Goal: Task Accomplishment & Management: Complete application form

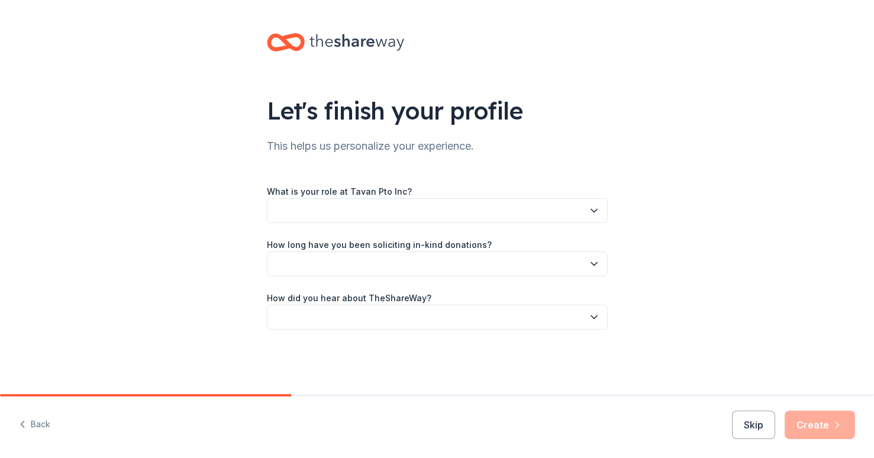
click at [393, 211] on button "button" at bounding box center [437, 210] width 341 height 25
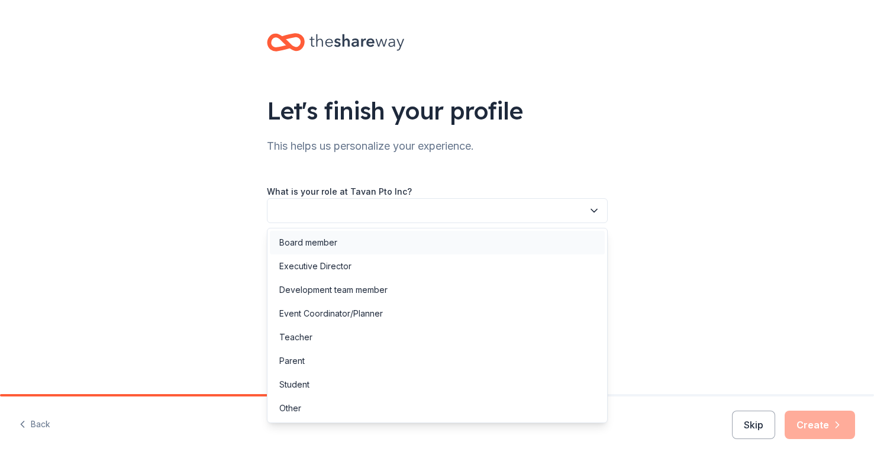
click at [354, 232] on div "Board member" at bounding box center [437, 243] width 335 height 24
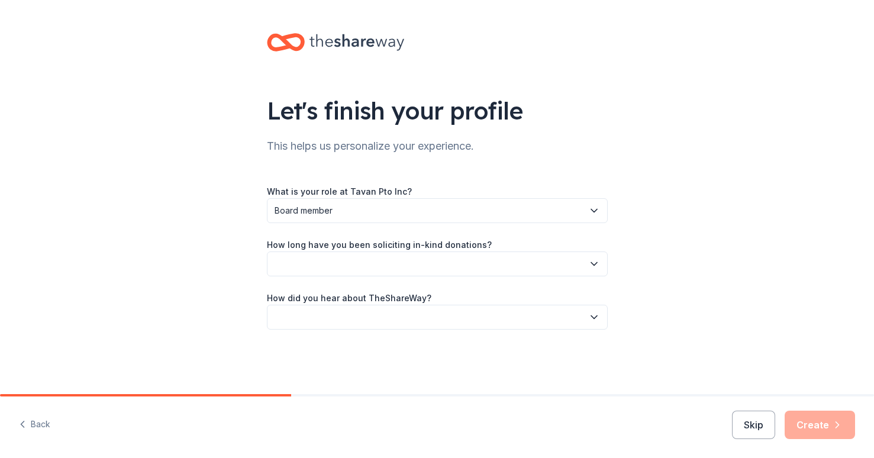
click at [56, 421] on div "Back Skip Create" at bounding box center [437, 427] width 874 height 62
click at [43, 425] on button "Back" at bounding box center [34, 424] width 31 height 25
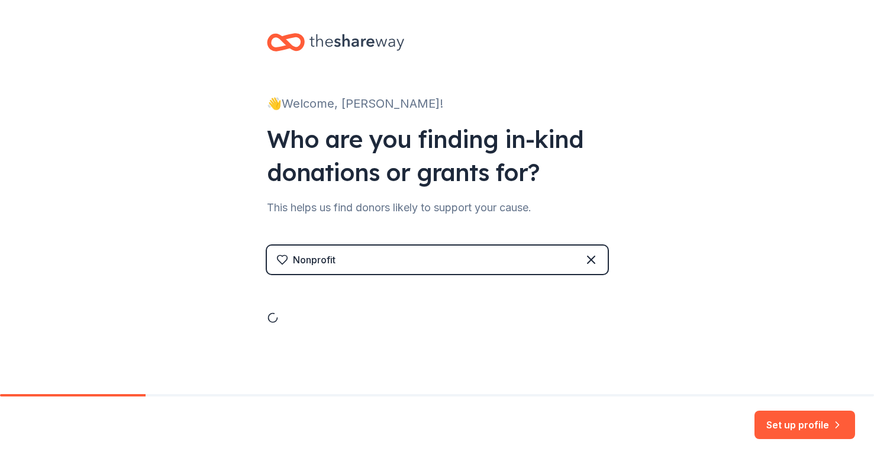
click at [43, 425] on div "Set up profile" at bounding box center [437, 427] width 874 height 62
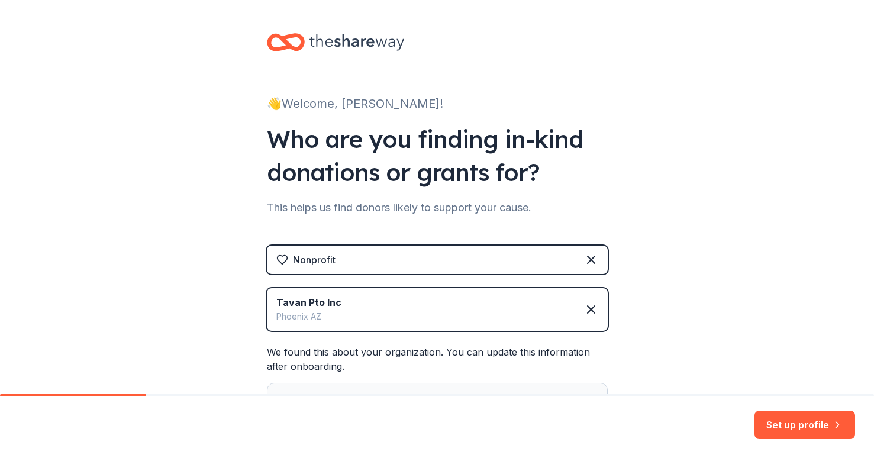
click at [43, 425] on div "Set up profile" at bounding box center [437, 427] width 874 height 62
click at [834, 425] on icon "button" at bounding box center [837, 425] width 12 height 12
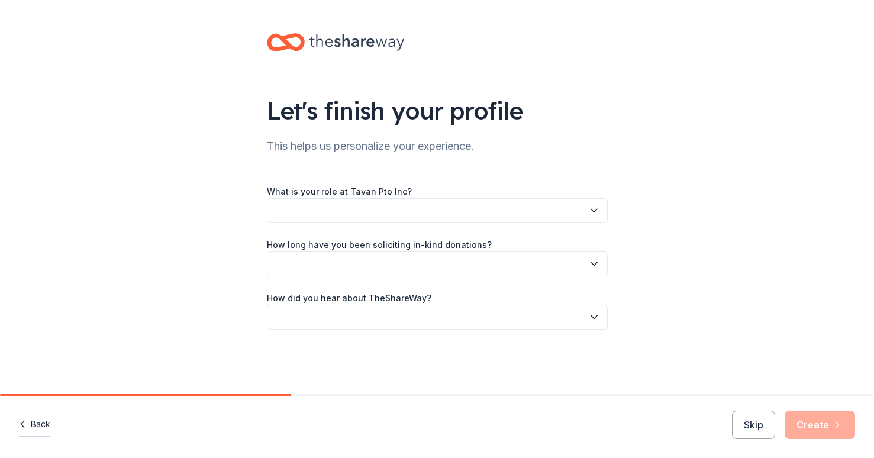
click at [42, 428] on button "Back" at bounding box center [34, 424] width 31 height 25
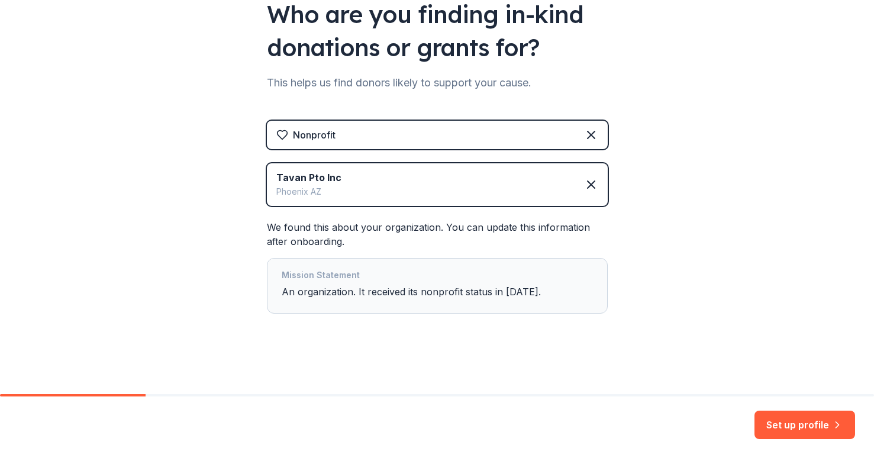
scroll to position [125, 0]
click at [283, 308] on div "Mission Statement An organization. It received its nonprofit status in [DATE]." at bounding box center [437, 286] width 341 height 56
click at [377, 272] on div "Mission Statement" at bounding box center [437, 276] width 311 height 17
click at [812, 423] on button "Set up profile" at bounding box center [804, 425] width 101 height 28
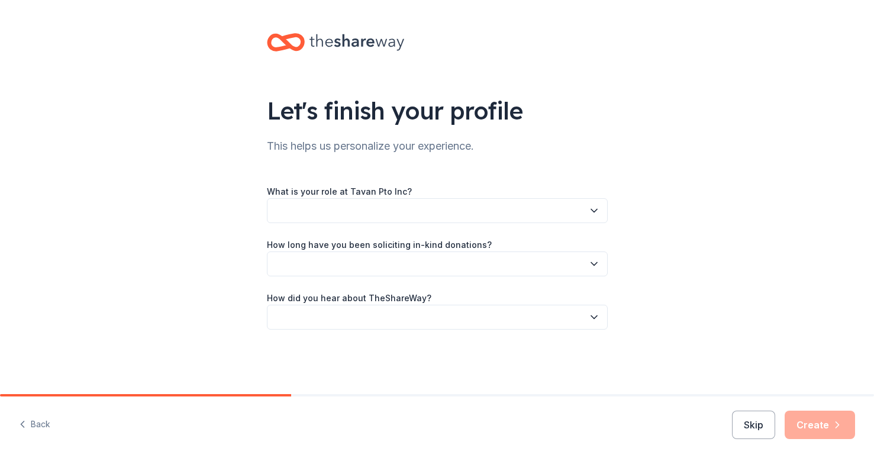
click at [490, 202] on button "button" at bounding box center [437, 210] width 341 height 25
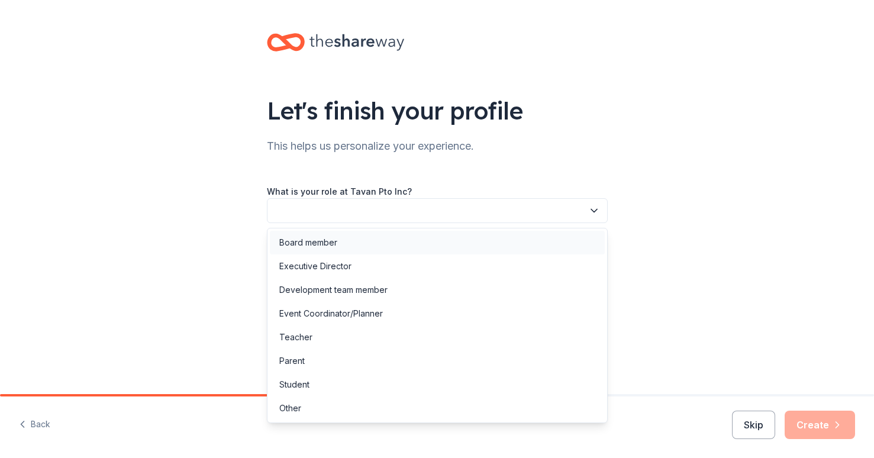
click at [364, 241] on div "Board member" at bounding box center [437, 243] width 335 height 24
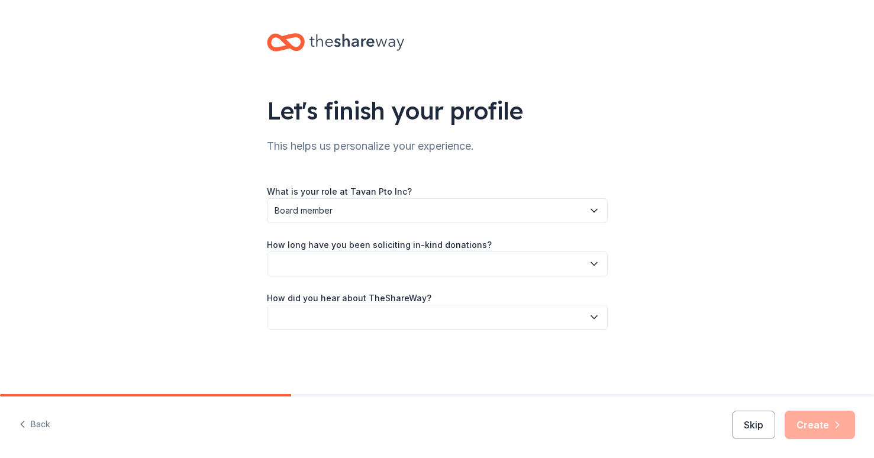
click at [418, 264] on button "button" at bounding box center [437, 263] width 341 height 25
click at [323, 322] on div "1 to 2 years" at bounding box center [301, 319] width 44 height 14
click at [413, 319] on button "button" at bounding box center [437, 317] width 341 height 25
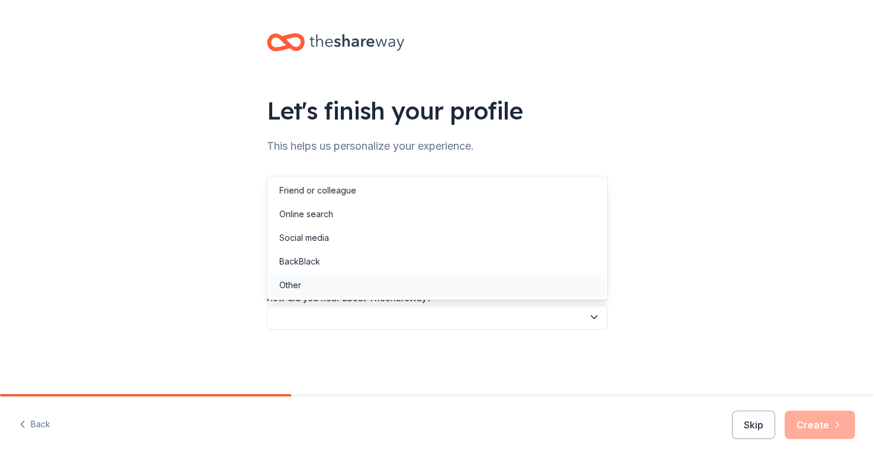
click at [398, 295] on div "Other" at bounding box center [437, 285] width 335 height 24
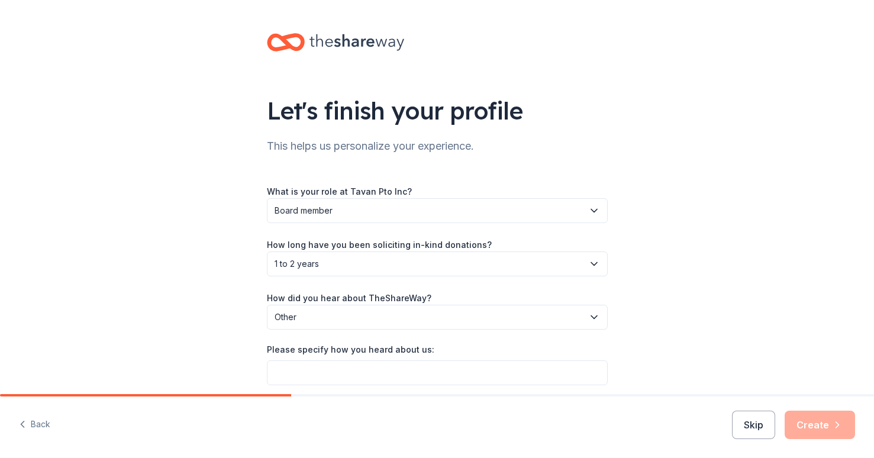
click at [505, 320] on span "Other" at bounding box center [428, 317] width 309 height 14
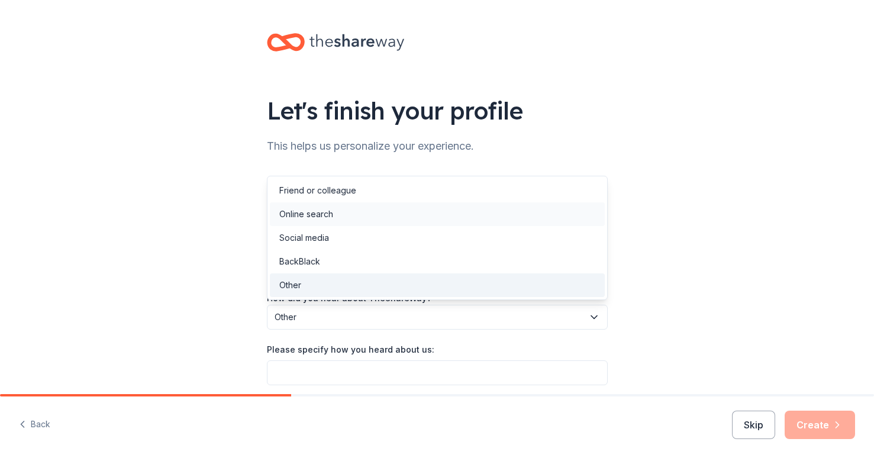
click at [466, 202] on div "Online search" at bounding box center [437, 214] width 335 height 24
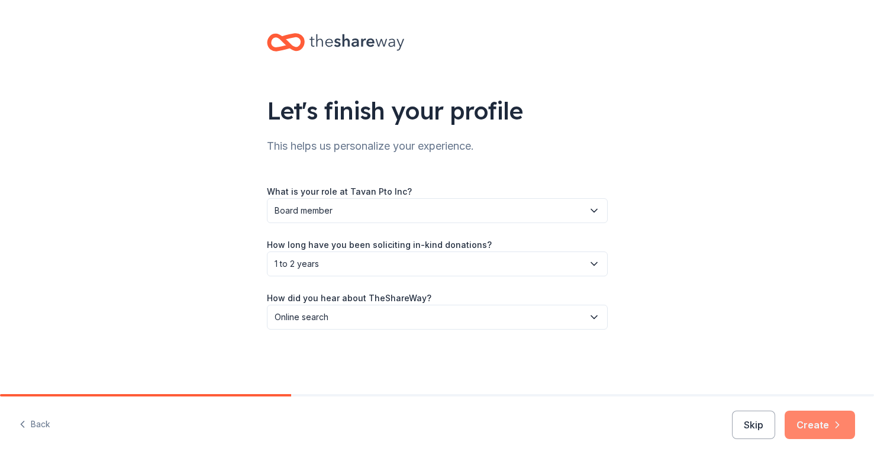
click at [831, 424] on icon "button" at bounding box center [837, 425] width 12 height 12
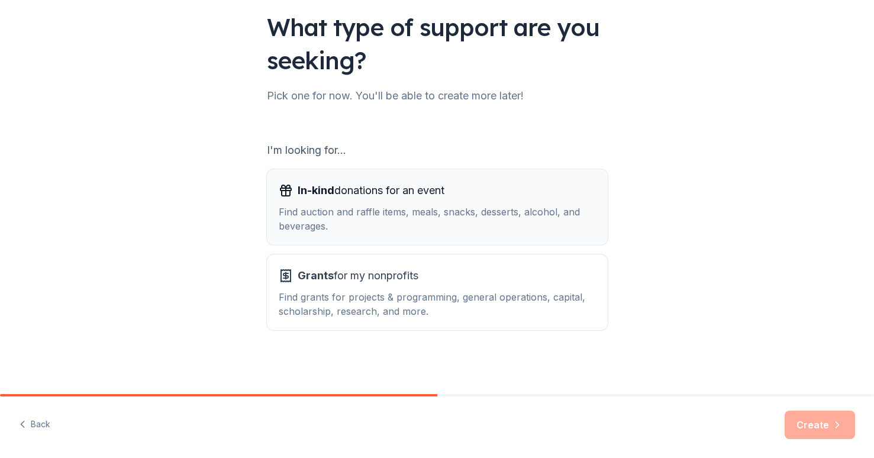
scroll to position [83, 0]
click at [512, 190] on div "In-kind donations for an event" at bounding box center [437, 190] width 317 height 19
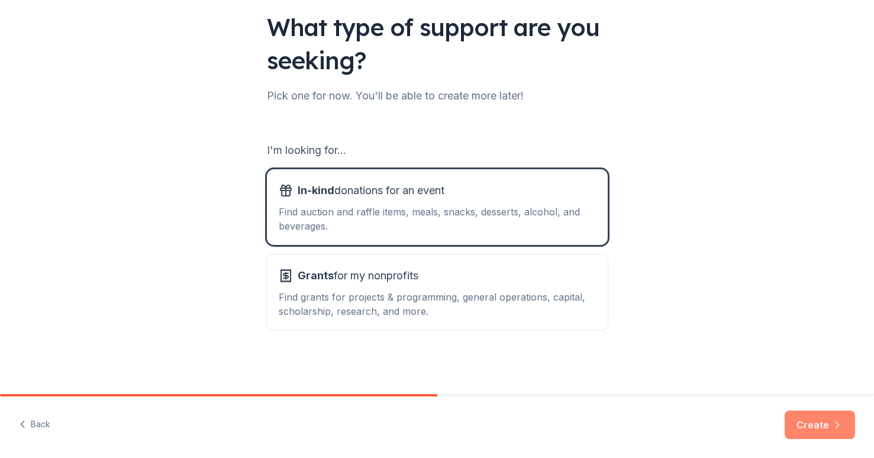
click at [816, 414] on button "Create" at bounding box center [819, 425] width 70 height 28
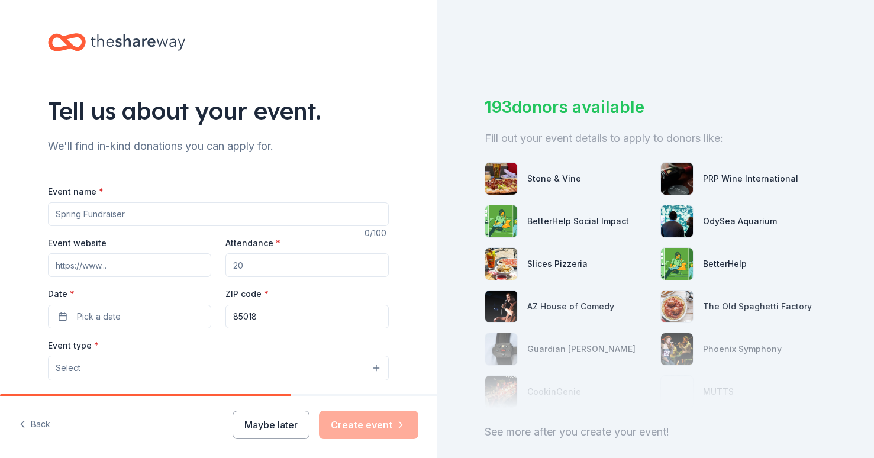
drag, startPoint x: 174, startPoint y: 213, endPoint x: 33, endPoint y: 199, distance: 141.5
type input "Tavan PTO Bidding Bonanza"
click at [111, 274] on input "Event website" at bounding box center [129, 265] width 163 height 24
type input "[DOMAIN_NAME]"
click at [273, 264] on input "Attendance *" at bounding box center [306, 265] width 163 height 24
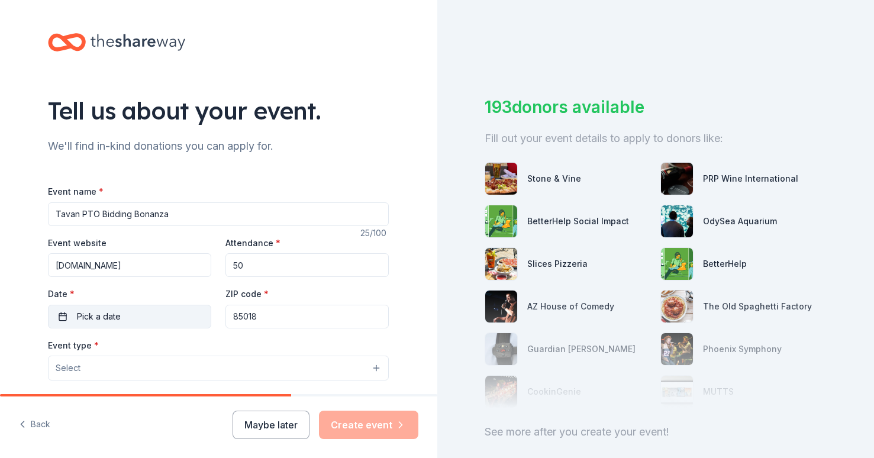
type input "50"
click at [151, 320] on button "Pick a date" at bounding box center [129, 317] width 163 height 24
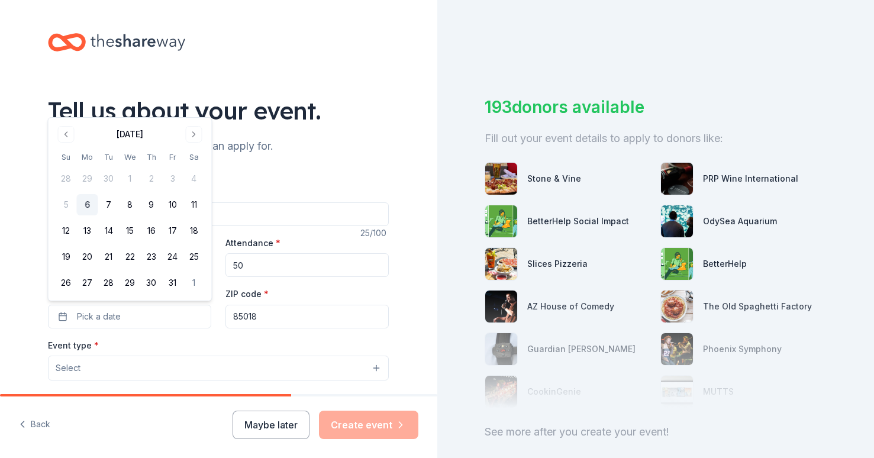
click at [185, 133] on div "[DATE]" at bounding box center [130, 133] width 149 height 17
click at [193, 133] on button "Go to next month" at bounding box center [194, 134] width 17 height 17
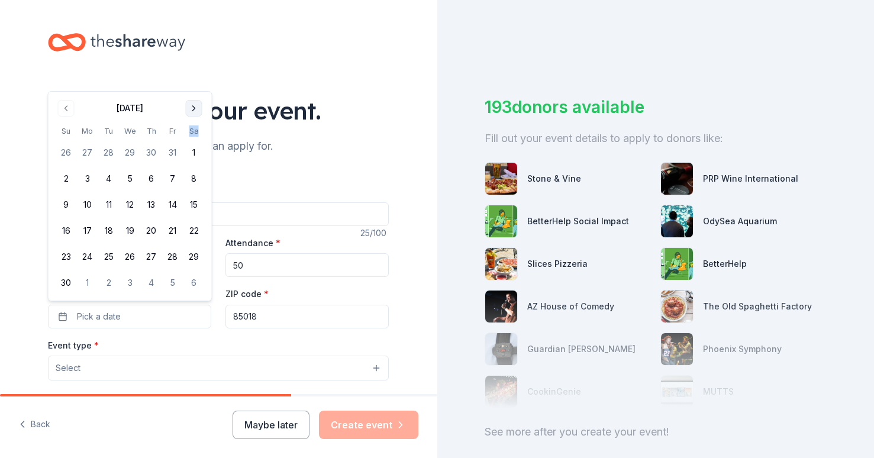
click at [193, 133] on th "Sa" at bounding box center [193, 131] width 21 height 12
click at [197, 118] on div "[DATE] Su Mo Tu We Th Fr Sa 26 27 28 29 30 31 1 2 3 4 5 6 7 8 9 10 11 12 13 14 …" at bounding box center [130, 196] width 149 height 195
click at [196, 112] on button "Go to next month" at bounding box center [194, 108] width 17 height 17
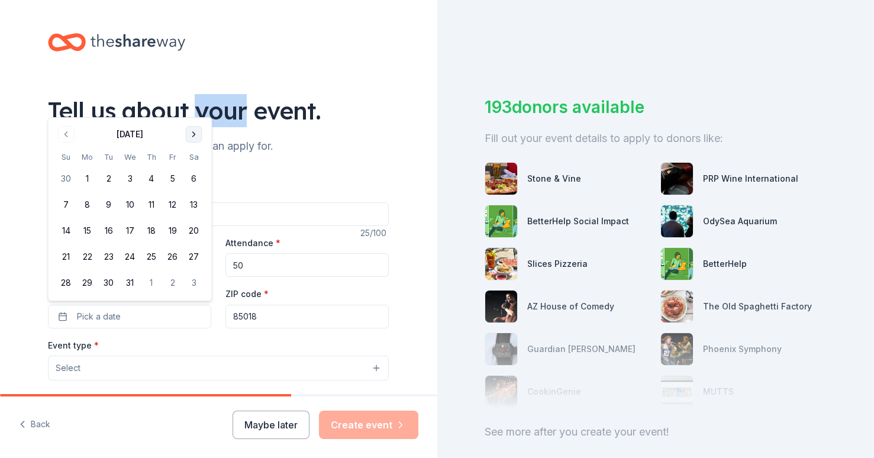
click at [196, 112] on div "Tell us about your event." at bounding box center [218, 110] width 341 height 33
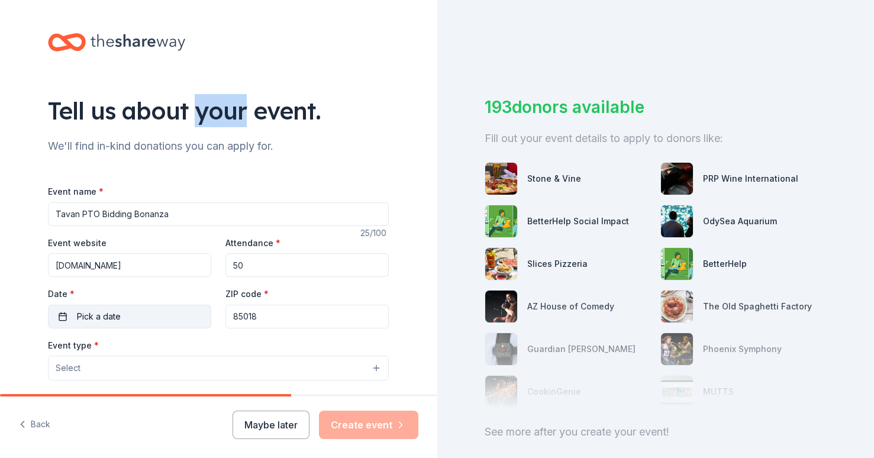
click at [130, 323] on button "Pick a date" at bounding box center [129, 317] width 163 height 24
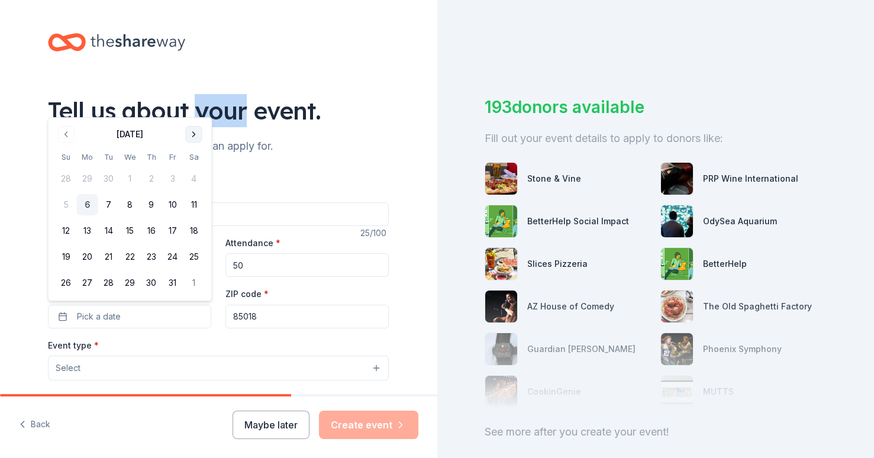
click at [193, 138] on button "Go to next month" at bounding box center [194, 134] width 17 height 17
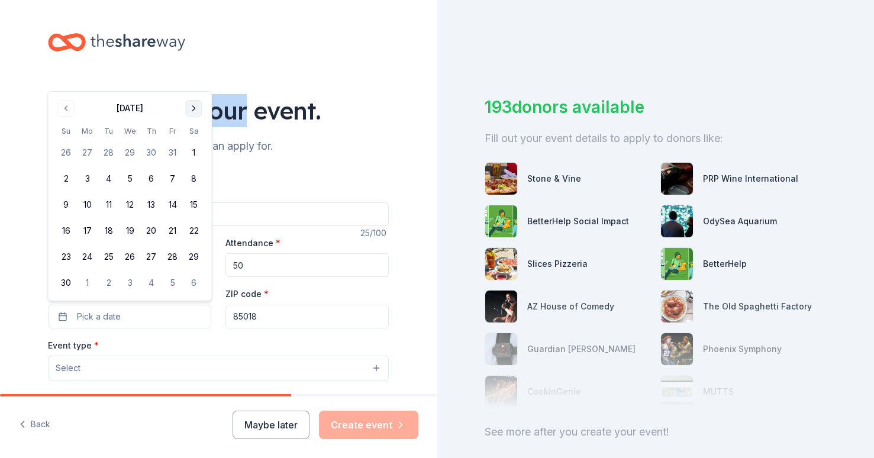
click at [192, 108] on button "Go to next month" at bounding box center [194, 108] width 17 height 17
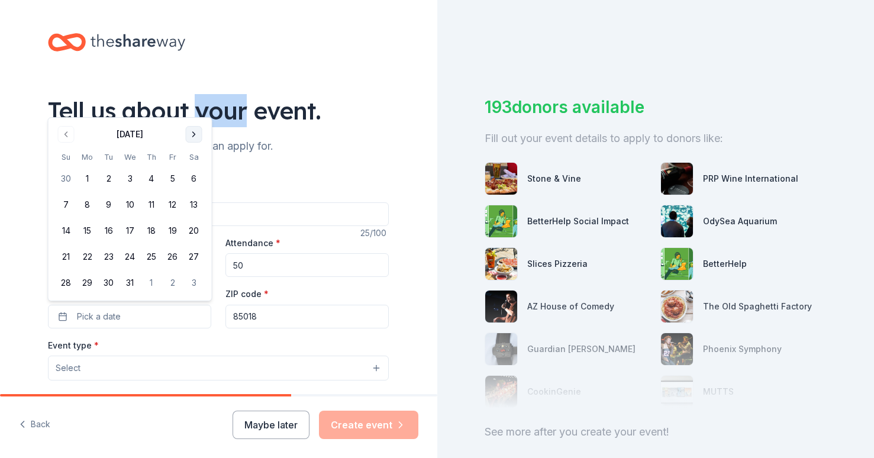
click at [190, 133] on button "Go to next month" at bounding box center [194, 134] width 17 height 17
click at [192, 138] on button "Go to next month" at bounding box center [194, 134] width 17 height 17
click at [193, 164] on button "Go to next month" at bounding box center [194, 160] width 17 height 17
click at [195, 180] on button "7" at bounding box center [193, 178] width 21 height 21
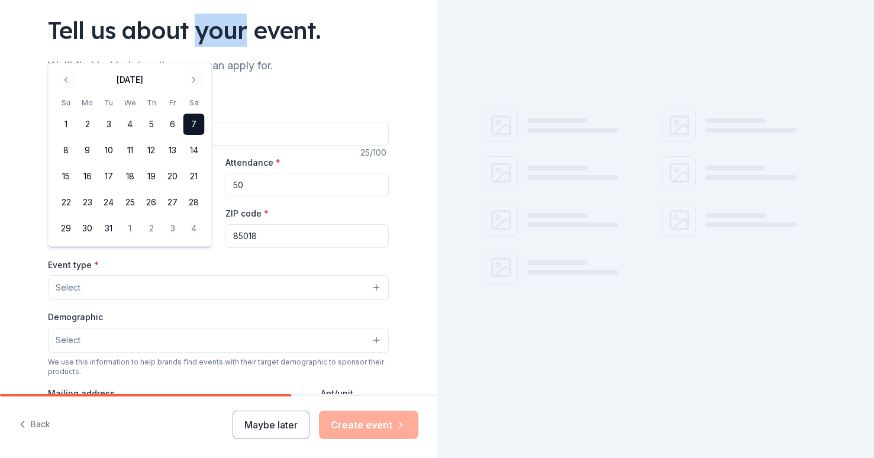
scroll to position [83, 0]
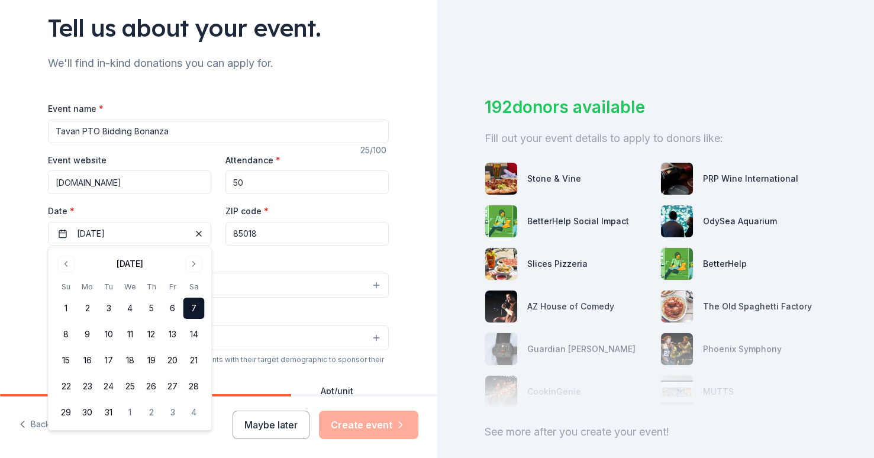
click at [324, 257] on div "Event type * Select" at bounding box center [218, 276] width 341 height 43
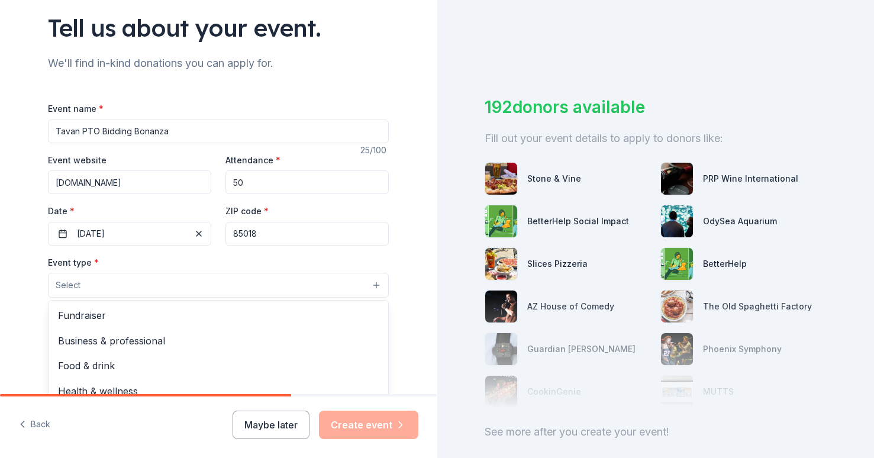
click at [198, 292] on button "Select" at bounding box center [218, 285] width 341 height 25
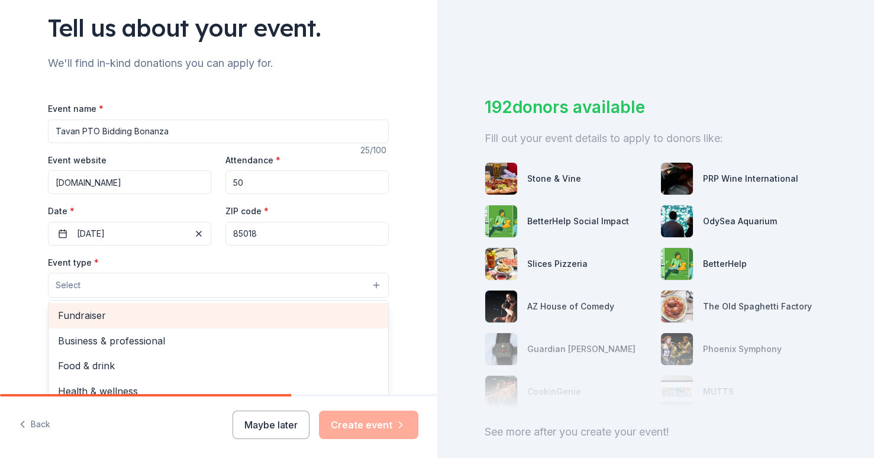
click at [167, 317] on span "Fundraiser" at bounding box center [218, 315] width 321 height 15
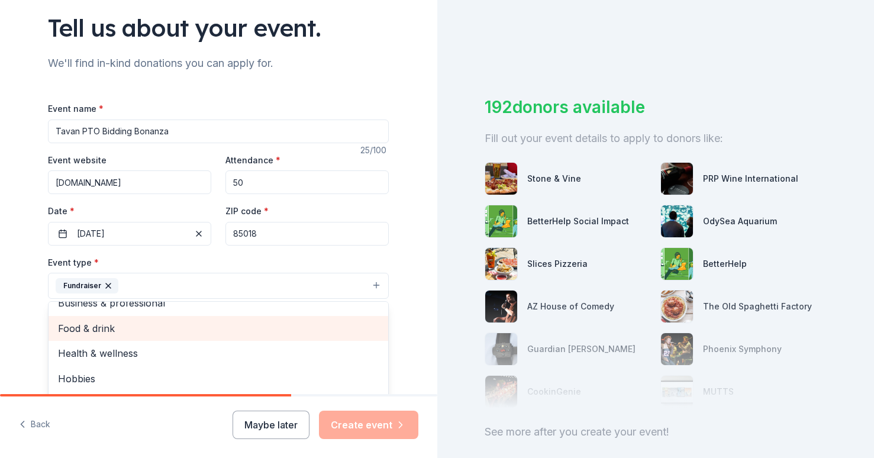
scroll to position [13, 0]
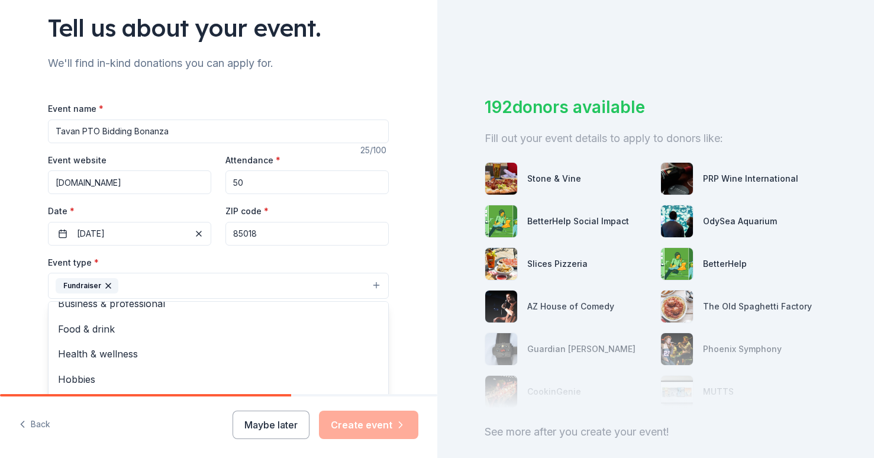
click at [25, 294] on div "Tell us about your event. We'll find in-kind donations you can apply for. Event…" at bounding box center [218, 311] width 437 height 789
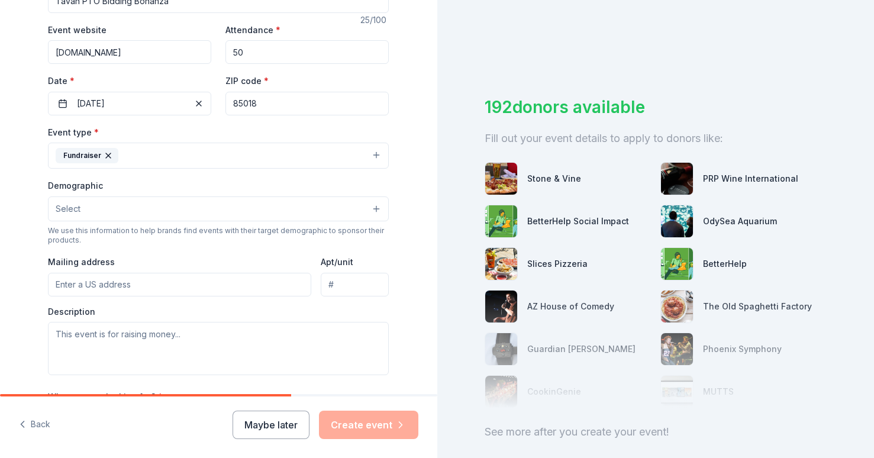
scroll to position [216, 0]
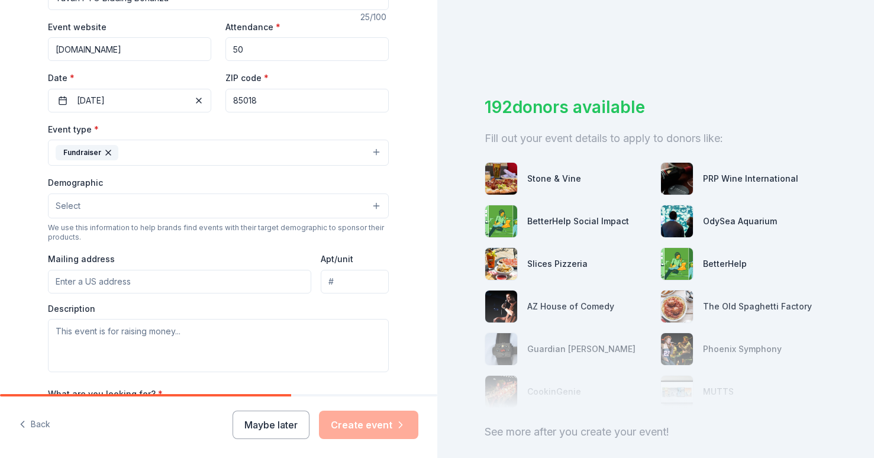
click at [159, 204] on button "Select" at bounding box center [218, 205] width 341 height 25
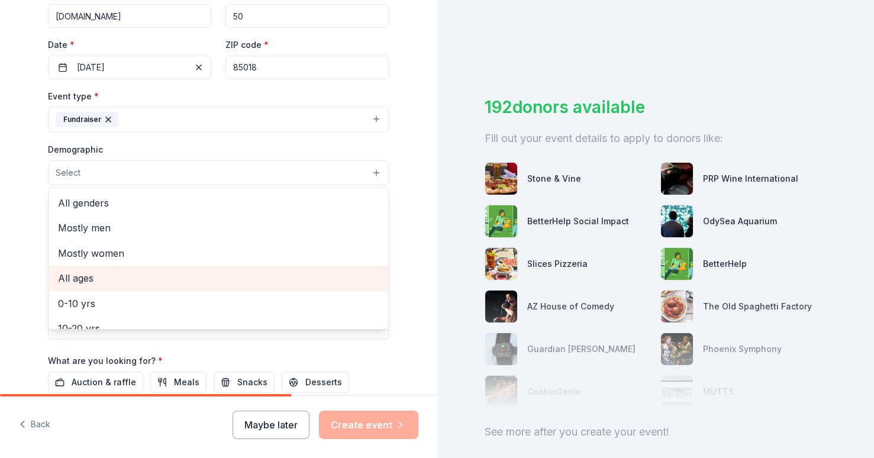
scroll to position [73, 0]
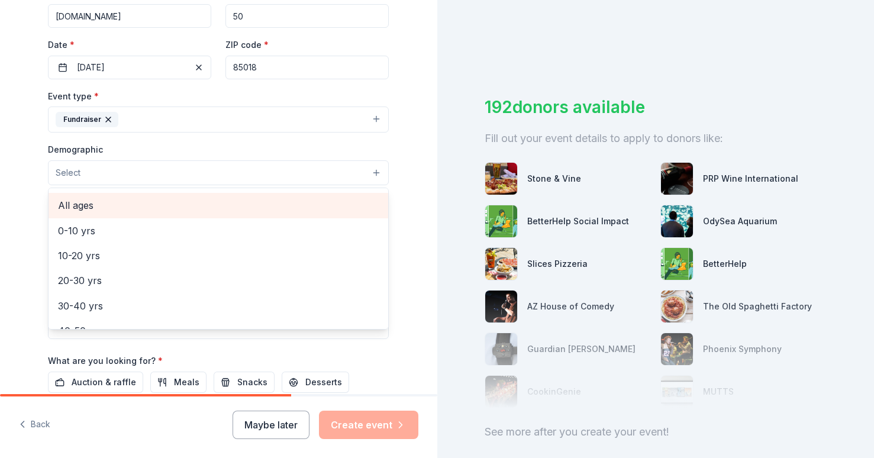
click at [120, 210] on span "All ages" at bounding box center [218, 205] width 321 height 15
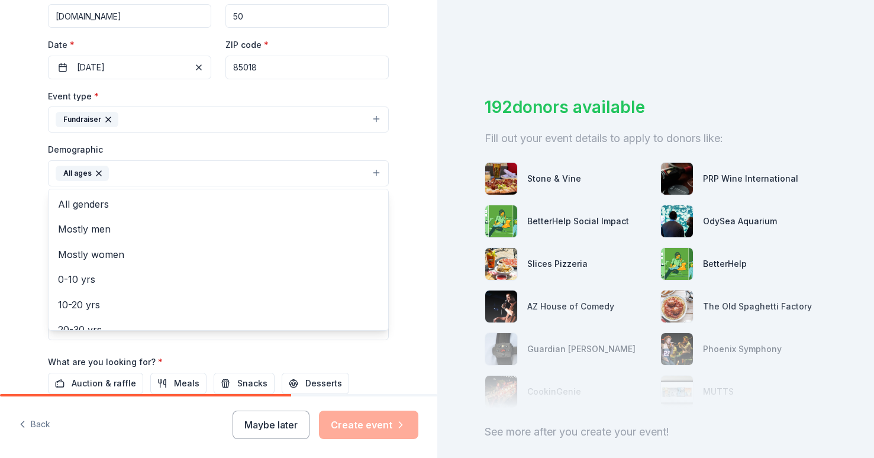
scroll to position [0, 0]
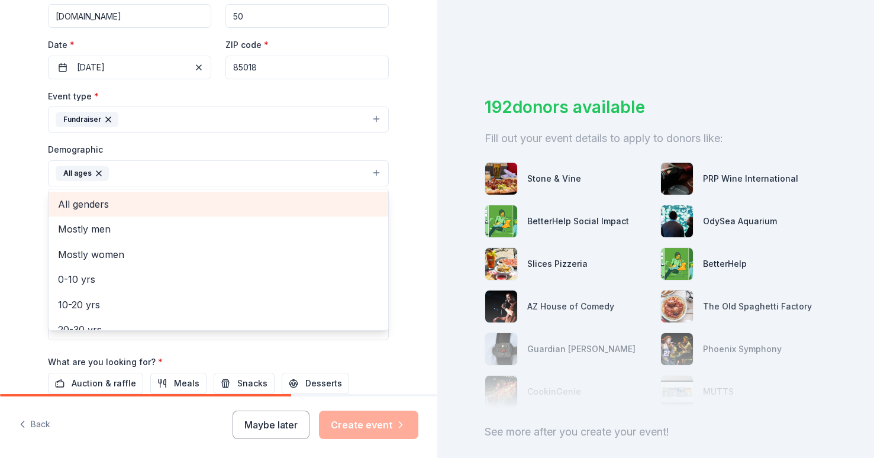
click at [112, 201] on span "All genders" at bounding box center [218, 203] width 321 height 15
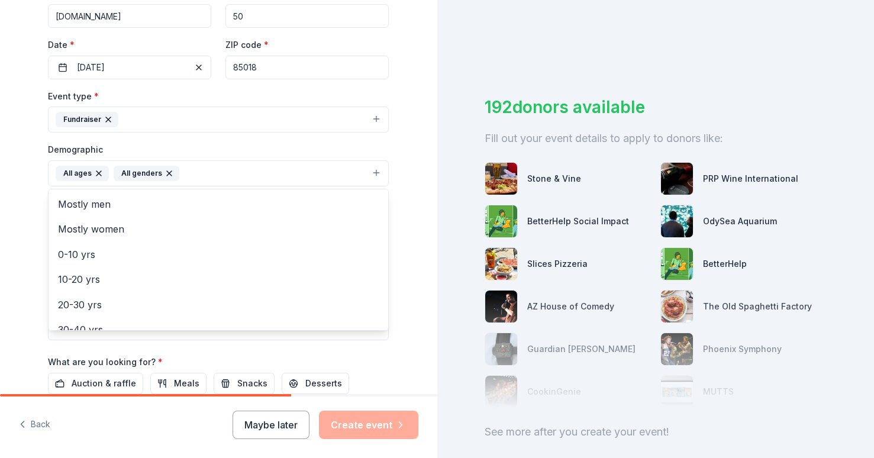
click at [86, 387] on div "Event name * Tavan PTO Bidding Bonanza 25 /100 Event website [DOMAIN_NAME] Atte…" at bounding box center [218, 209] width 341 height 549
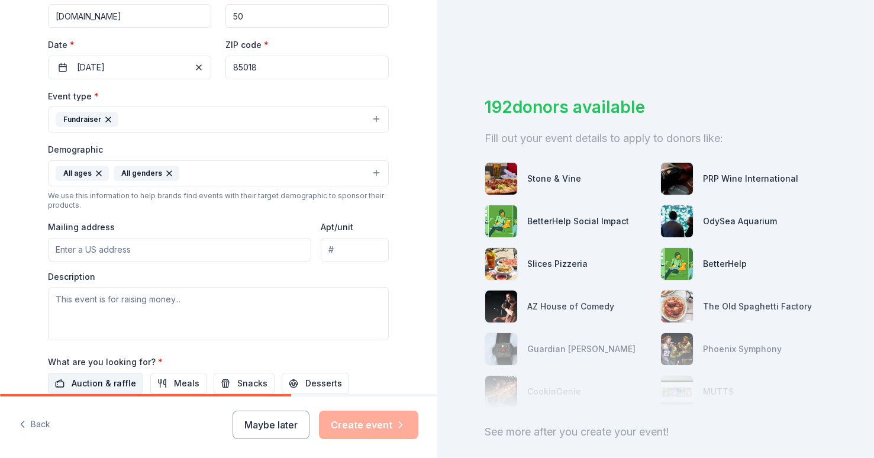
click at [96, 373] on button "Auction & raffle" at bounding box center [95, 383] width 95 height 21
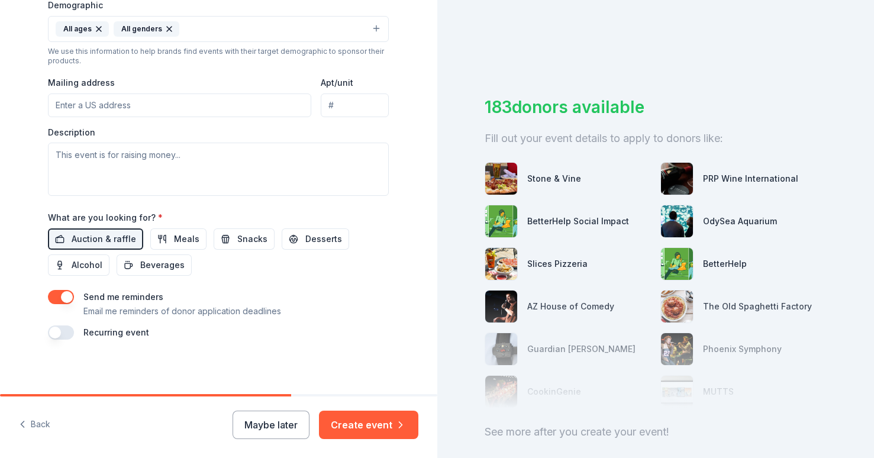
scroll to position [393, 0]
click at [395, 431] on button "Create event" at bounding box center [368, 425] width 99 height 28
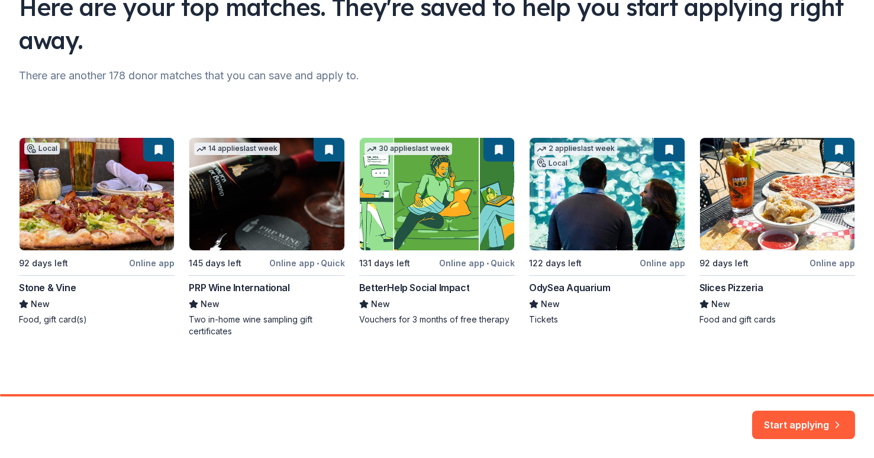
scroll to position [104, 0]
click at [778, 413] on button "Start applying" at bounding box center [803, 417] width 103 height 28
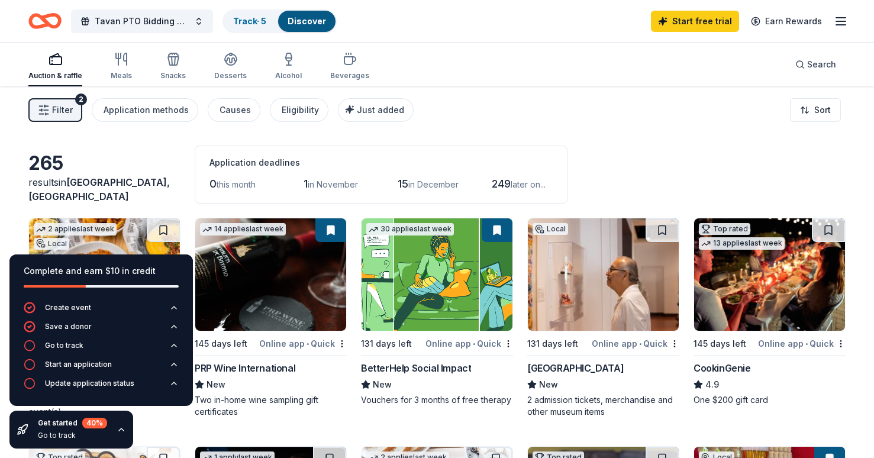
click at [108, 270] on div "Complete and earn $10 in credit" at bounding box center [101, 271] width 155 height 14
click at [117, 435] on div "Get started 40 % Go to track" at bounding box center [71, 430] width 124 height 38
click at [121, 428] on icon "button" at bounding box center [121, 429] width 9 height 9
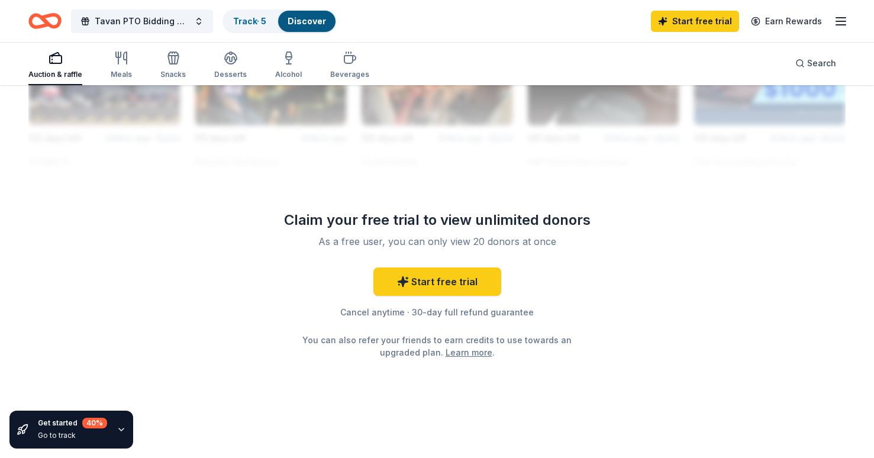
scroll to position [1136, 0]
click at [851, 22] on div "Tavan PTO Bidding Bonanza Track · 5 Discover Start free trial Earn Rewards" at bounding box center [437, 21] width 874 height 42
click at [842, 22] on icon "button" at bounding box center [840, 21] width 14 height 14
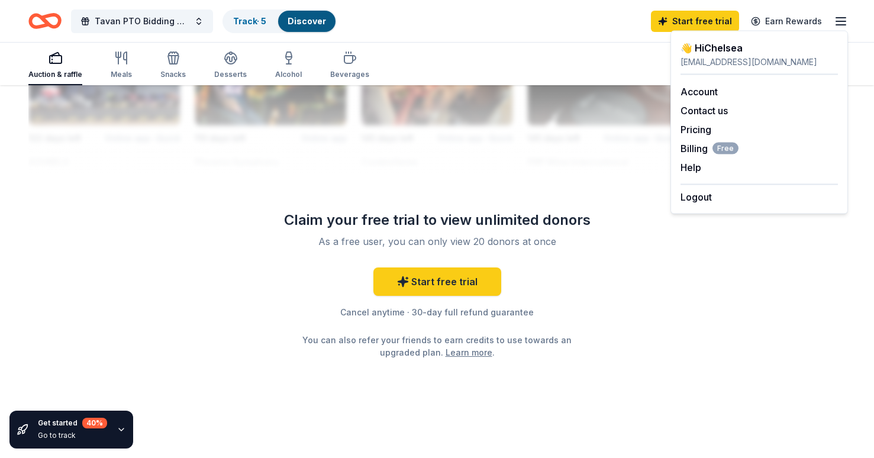
click at [719, 196] on div "Logout" at bounding box center [758, 194] width 157 height 20
click at [703, 196] on button "Logout" at bounding box center [695, 197] width 31 height 14
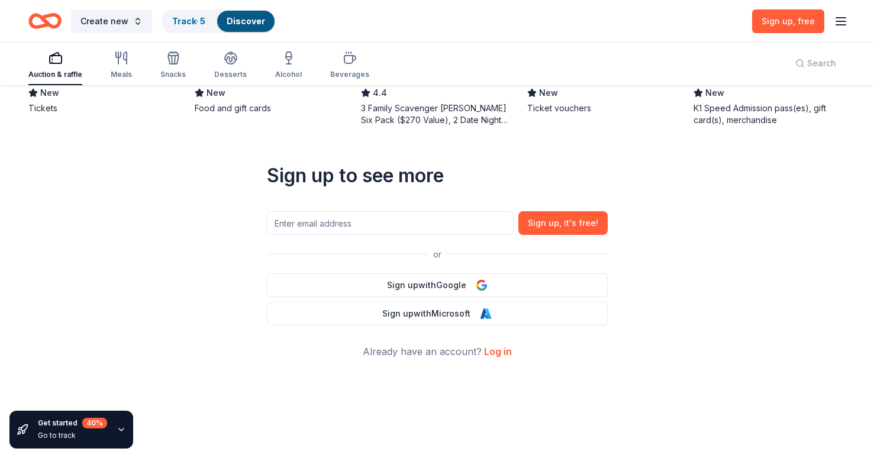
scroll to position [0, 0]
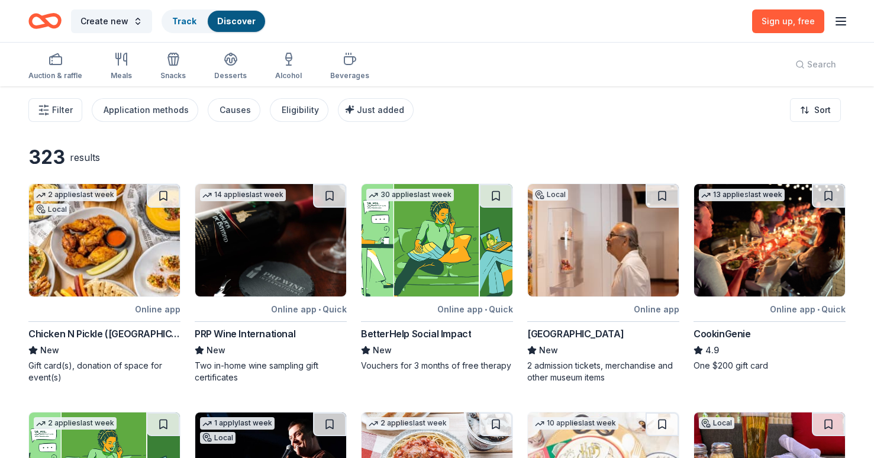
click at [842, 19] on icon "button" at bounding box center [840, 21] width 14 height 14
click at [692, 114] on button "Log in" at bounding box center [693, 115] width 27 height 14
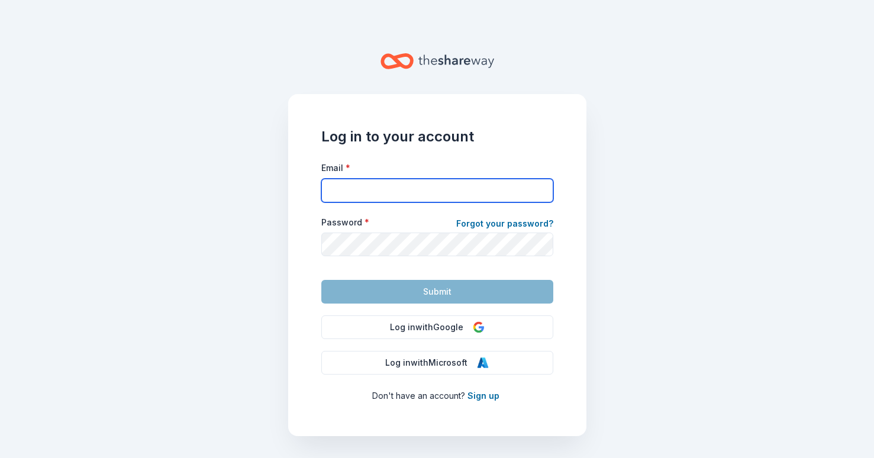
type input "[EMAIL_ADDRESS][DOMAIN_NAME]"
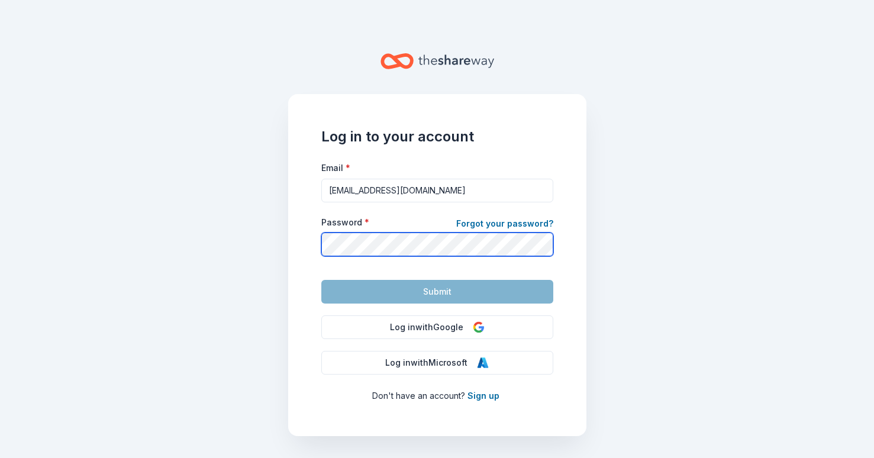
click at [437, 291] on button "Submit" at bounding box center [437, 292] width 232 height 24
